Goal: Register for event/course

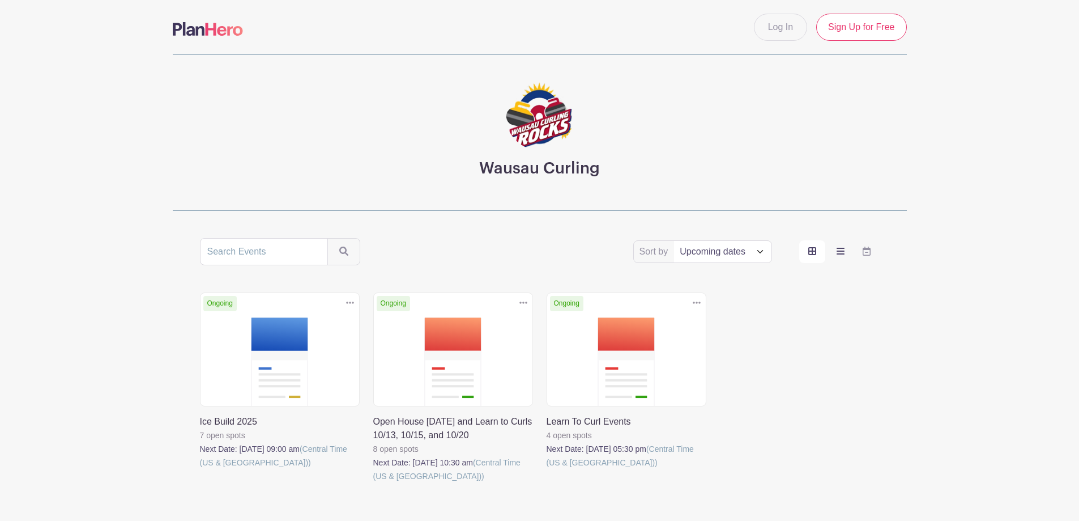
click at [839, 252] on icon "order and view" at bounding box center [841, 250] width 8 height 9
click at [0, 0] on input "order and view" at bounding box center [0, 0] width 0 height 0
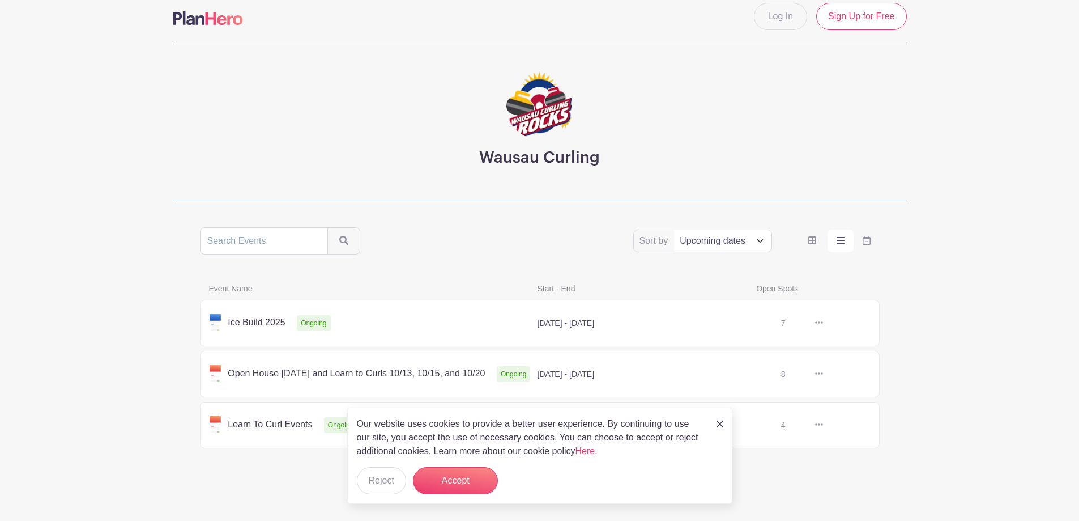
scroll to position [14, 0]
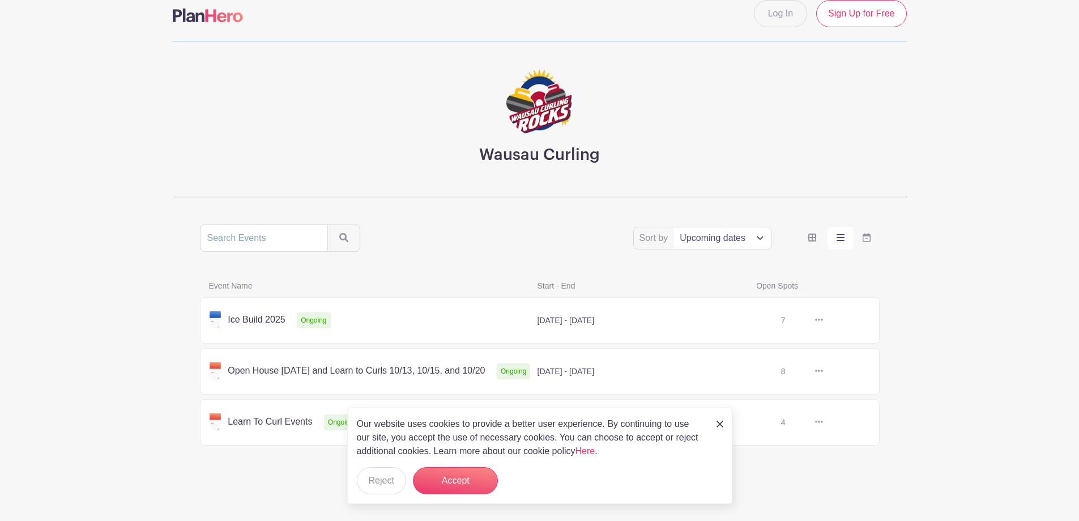
click at [823, 320] on link at bounding box center [823, 320] width 0 height 0
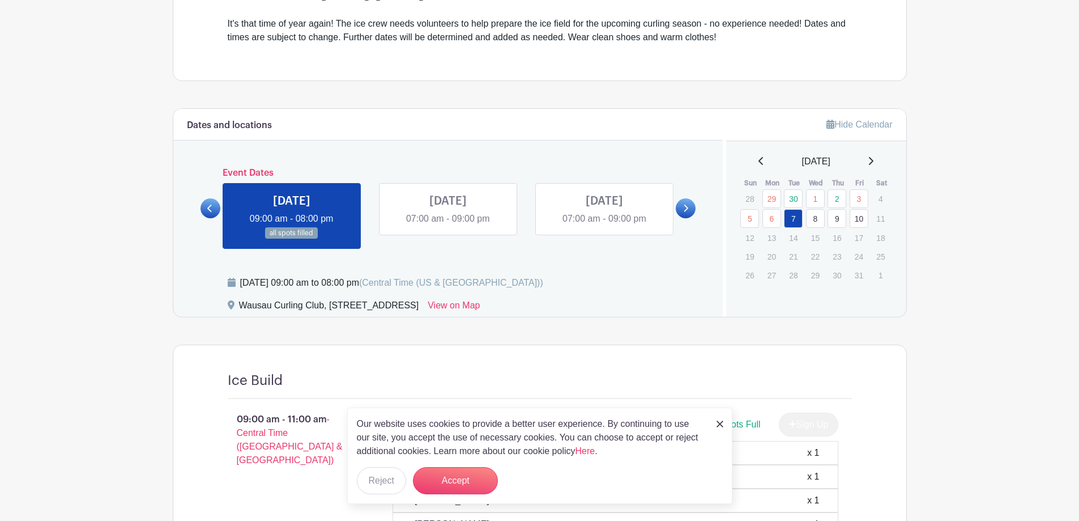
scroll to position [397, 0]
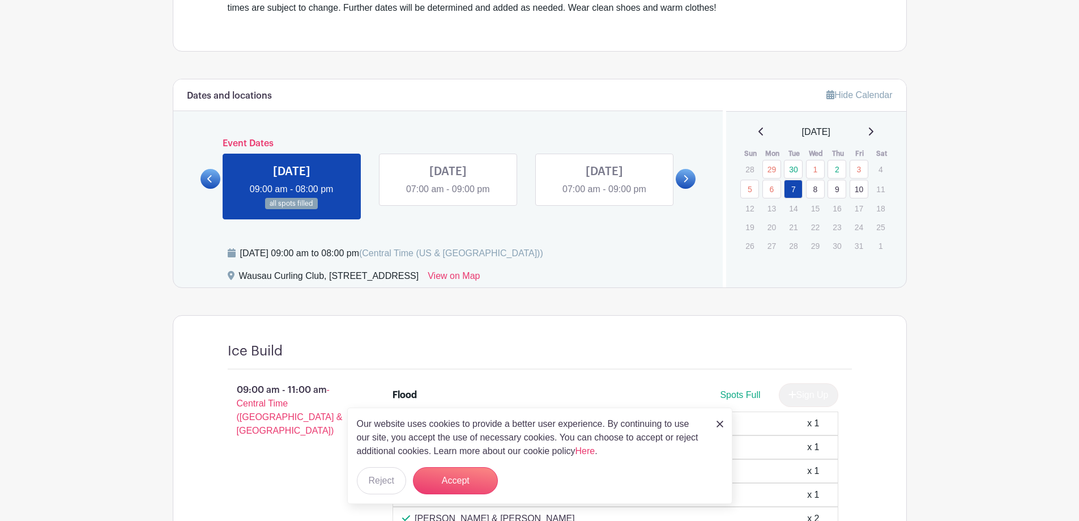
click at [448, 196] on link at bounding box center [448, 196] width 0 height 0
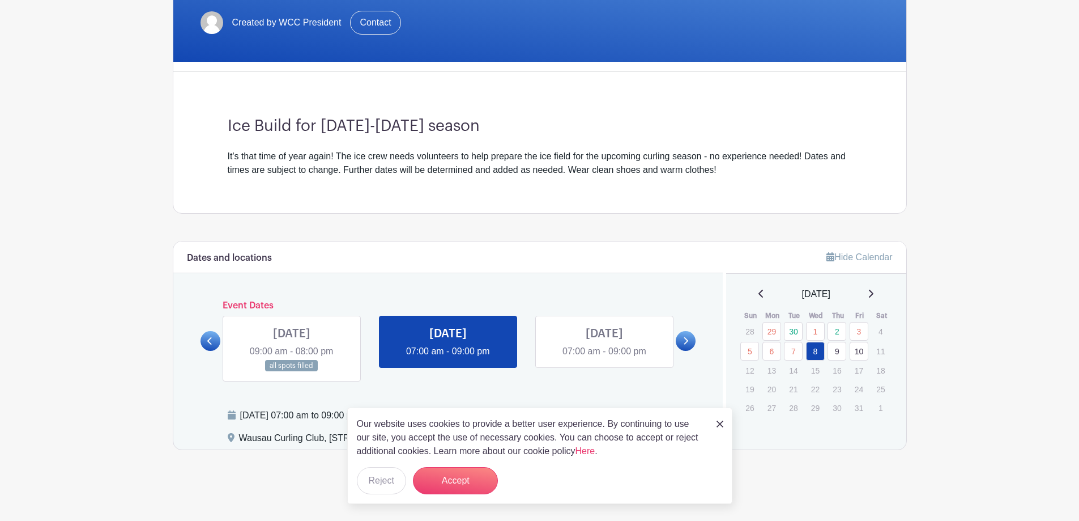
click at [604, 358] on link at bounding box center [604, 358] width 0 height 0
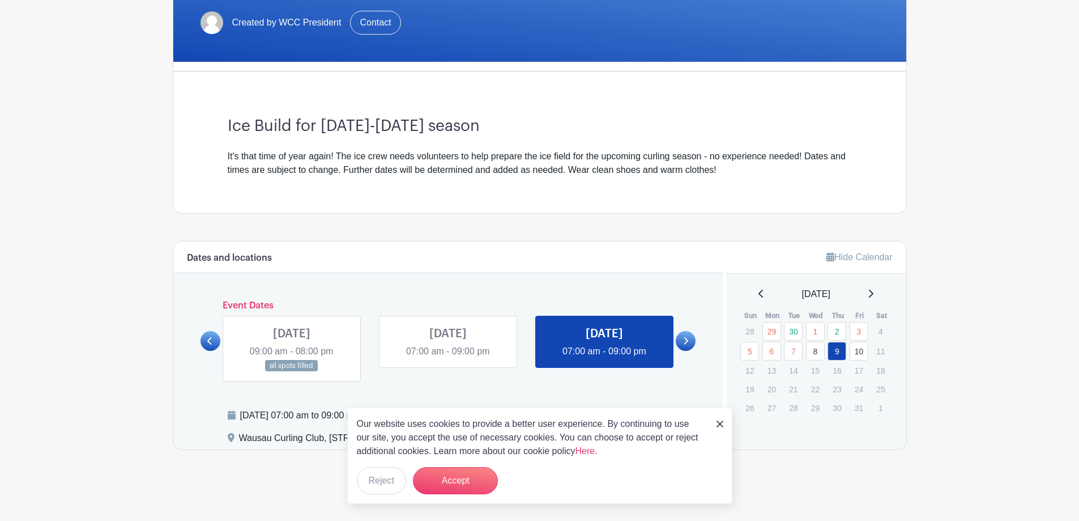
click at [685, 338] on icon at bounding box center [686, 340] width 5 height 7
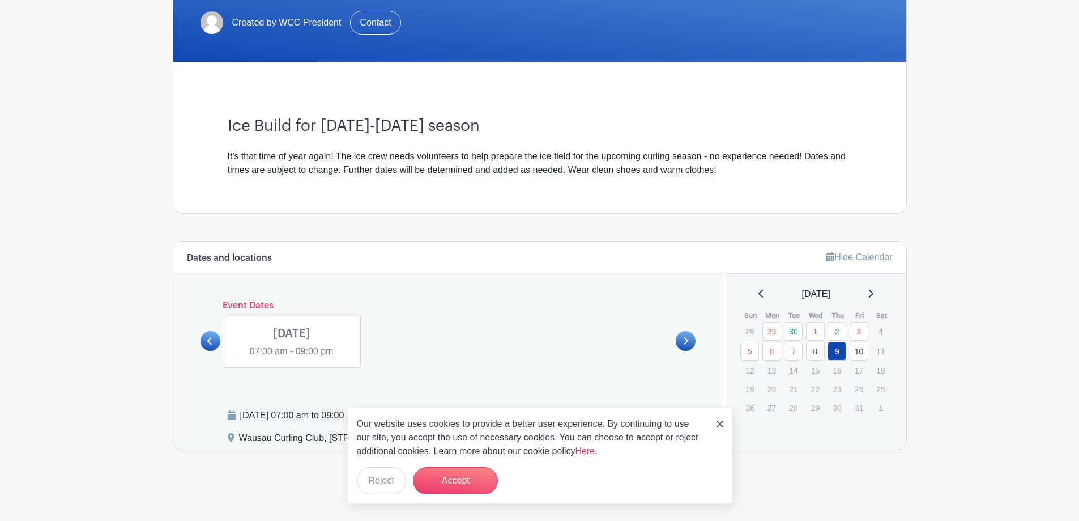
scroll to position [221, 0]
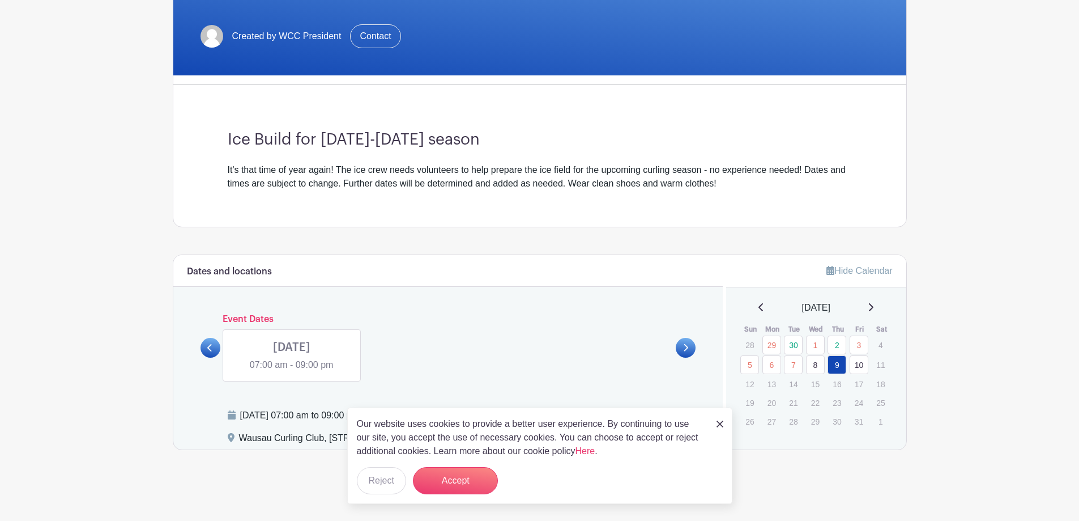
click at [292, 372] on link at bounding box center [292, 372] width 0 height 0
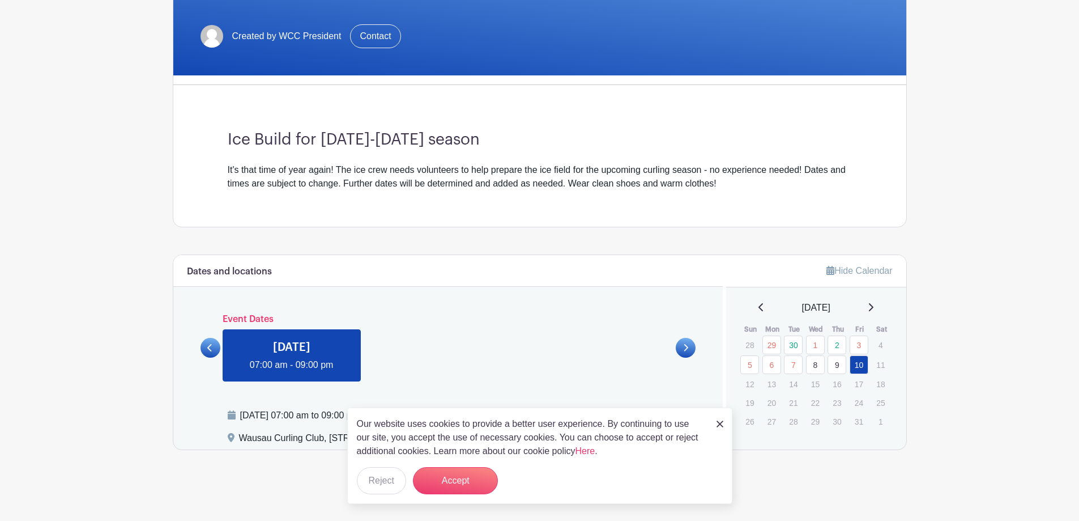
click at [292, 372] on link at bounding box center [292, 372] width 0 height 0
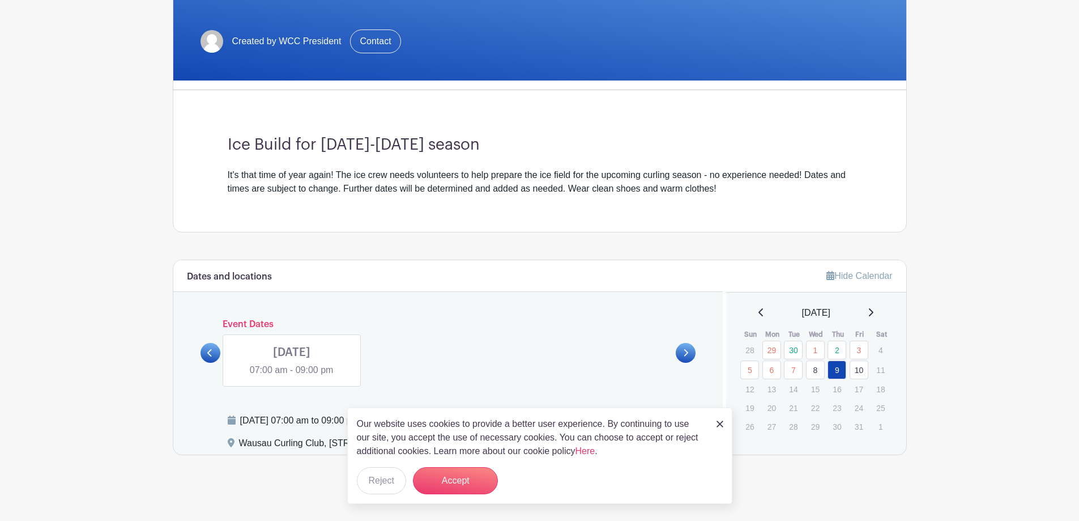
scroll to position [221, 0]
